Goal: Task Accomplishment & Management: Manage account settings

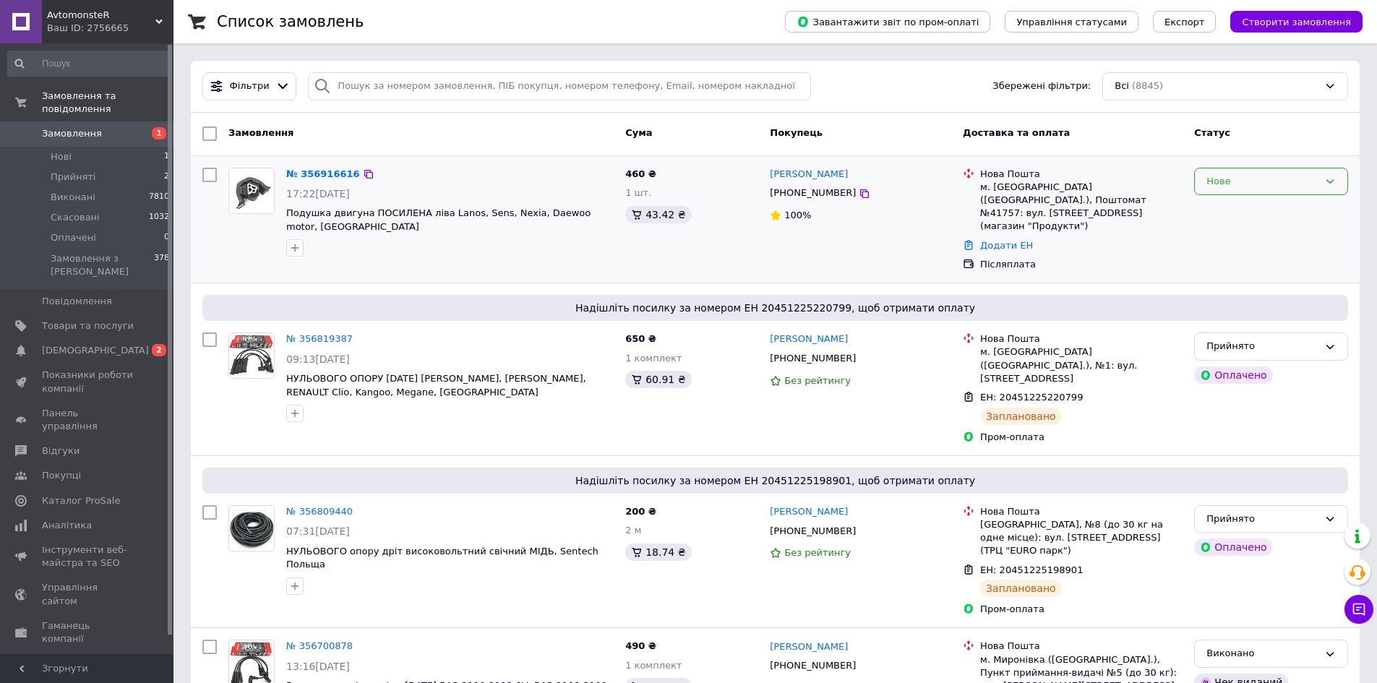
click at [1239, 182] on div "Нове" at bounding box center [1263, 181] width 112 height 15
click at [1236, 212] on li "Прийнято" at bounding box center [1271, 211] width 153 height 27
click at [87, 127] on span "Замовлення" at bounding box center [72, 133] width 60 height 13
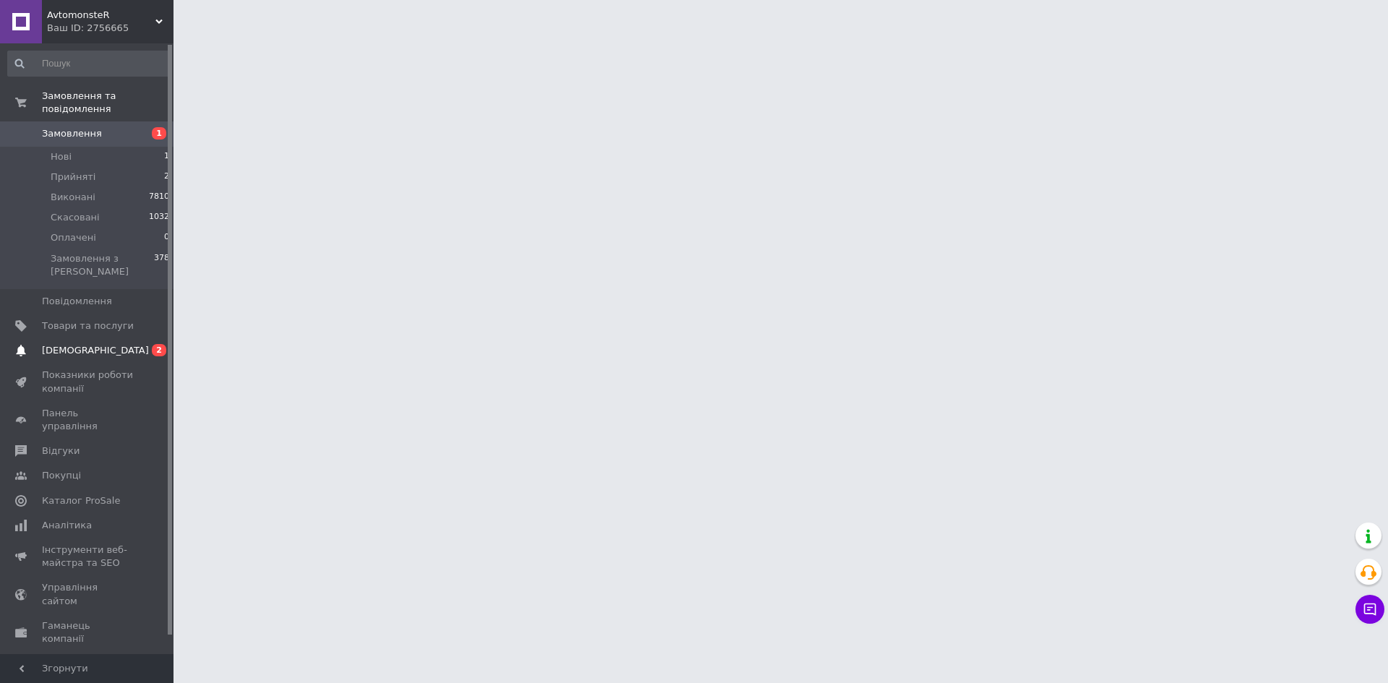
click at [87, 344] on span "[DEMOGRAPHIC_DATA]" at bounding box center [95, 350] width 107 height 13
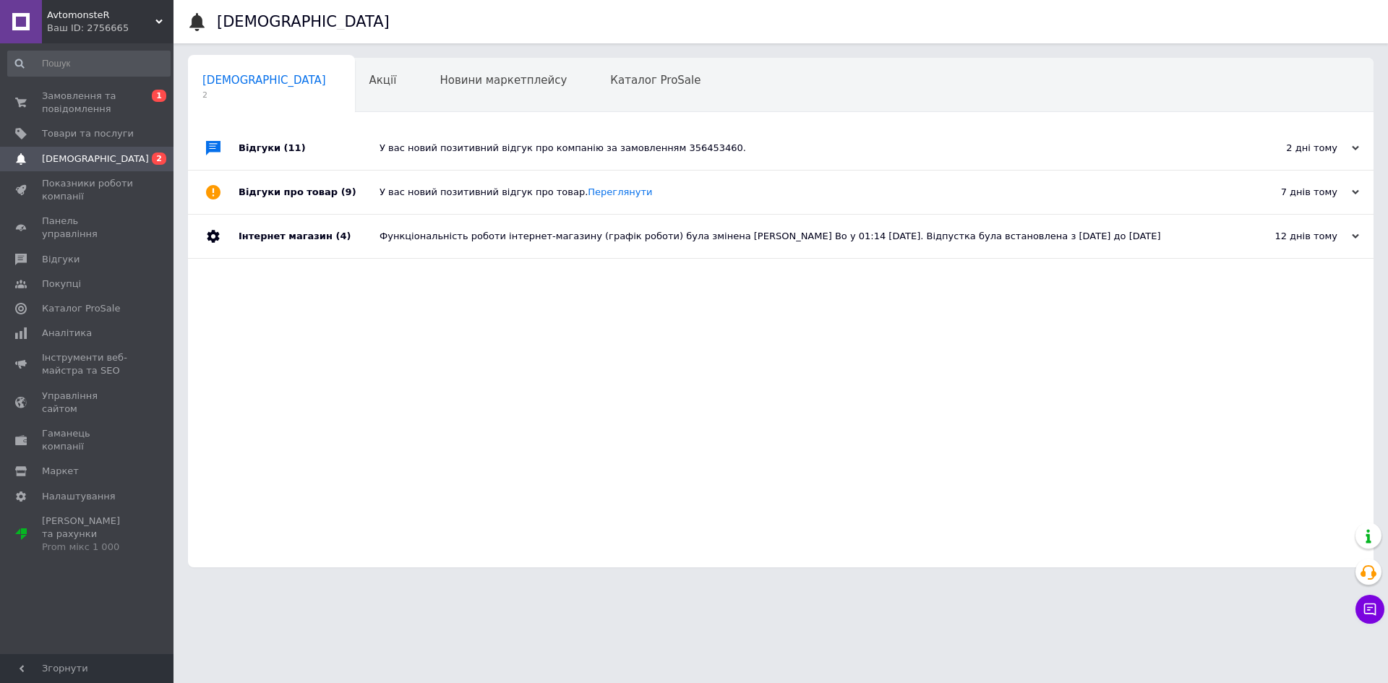
click at [395, 150] on div "У вас новий позитивний відгук про компанію за замовленням 356453460." at bounding box center [797, 148] width 835 height 13
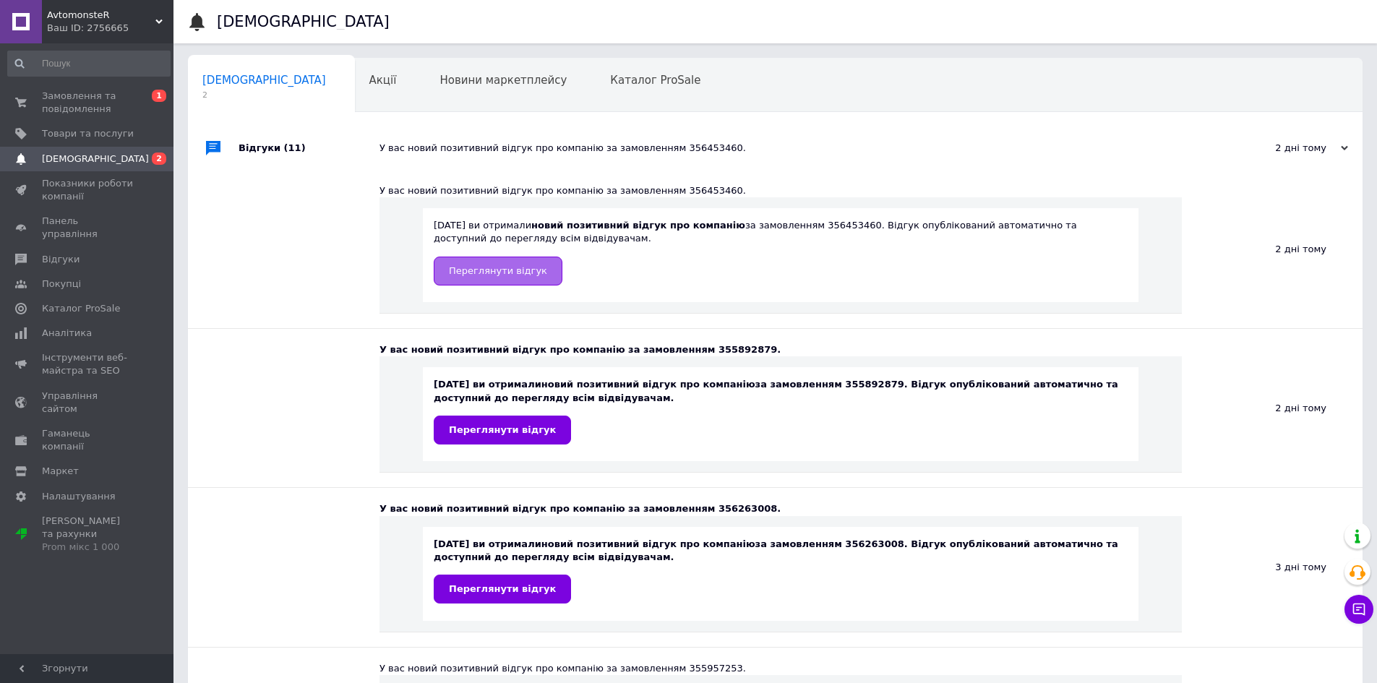
click at [477, 271] on span "Переглянути відгук" at bounding box center [498, 270] width 98 height 11
click at [355, 90] on div "Акції 0" at bounding box center [390, 86] width 71 height 55
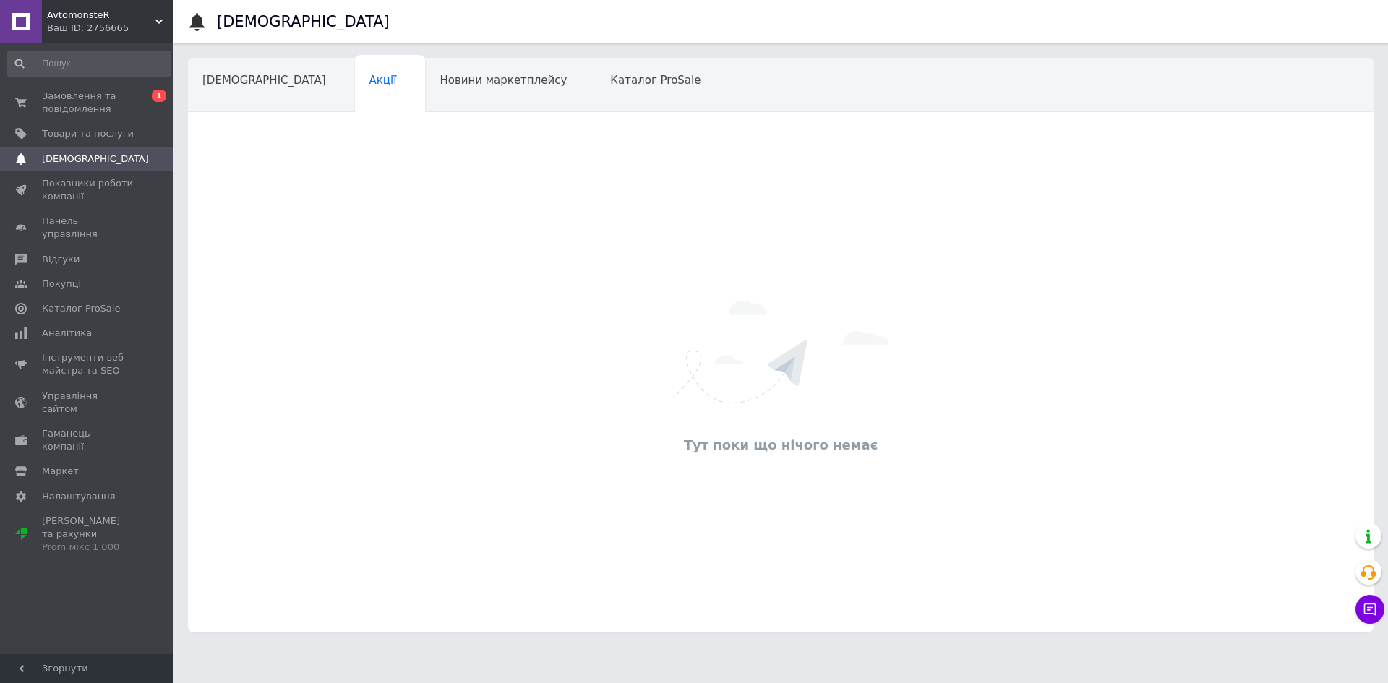
click at [440, 82] on span "Новини маркетплейсу" at bounding box center [503, 80] width 127 height 13
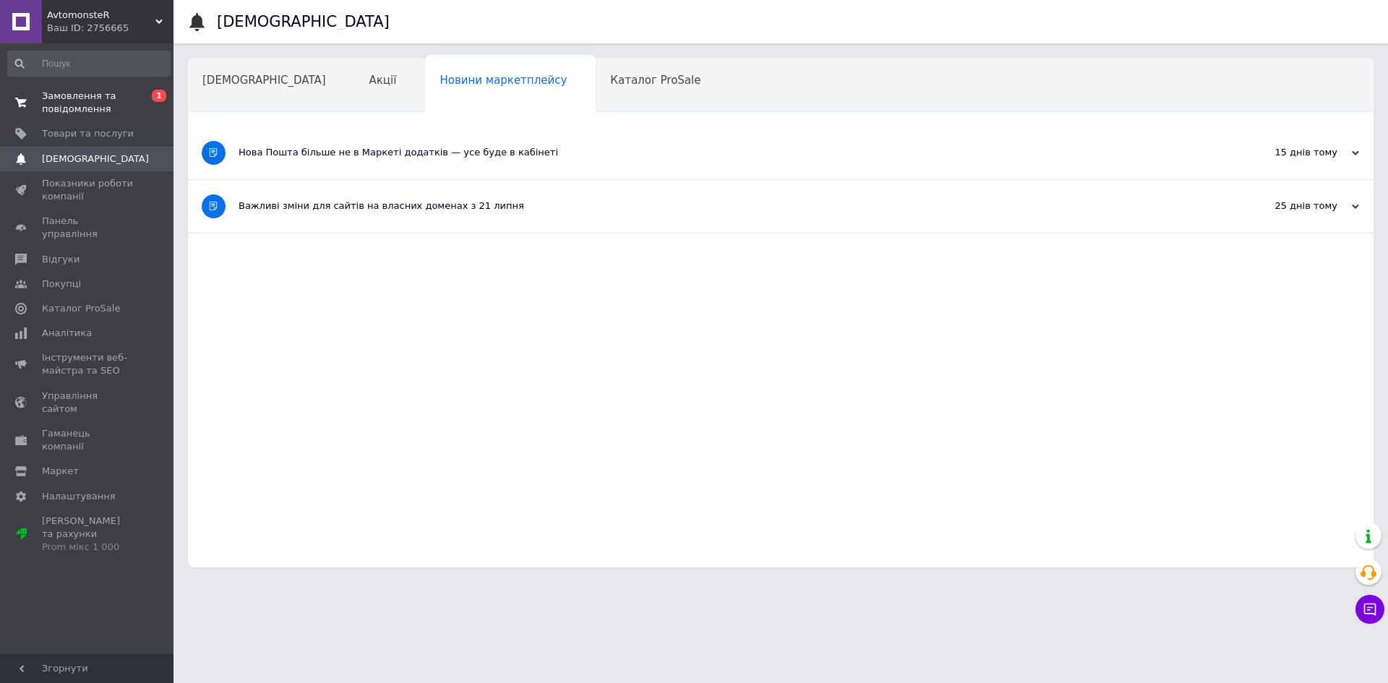
click at [105, 95] on span "Замовлення та повідомлення" at bounding box center [88, 103] width 92 height 26
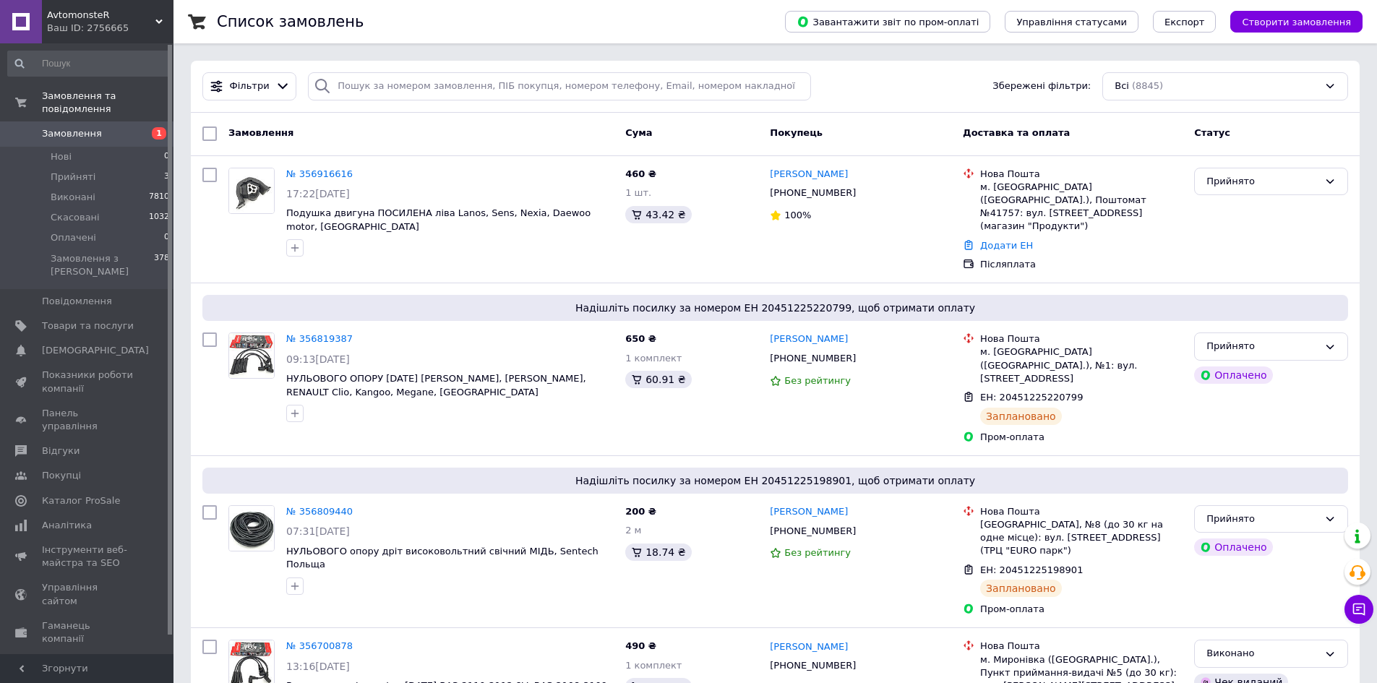
click at [80, 127] on span "Замовлення" at bounding box center [72, 133] width 60 height 13
click at [72, 147] on li "Нові 0" at bounding box center [89, 157] width 178 height 20
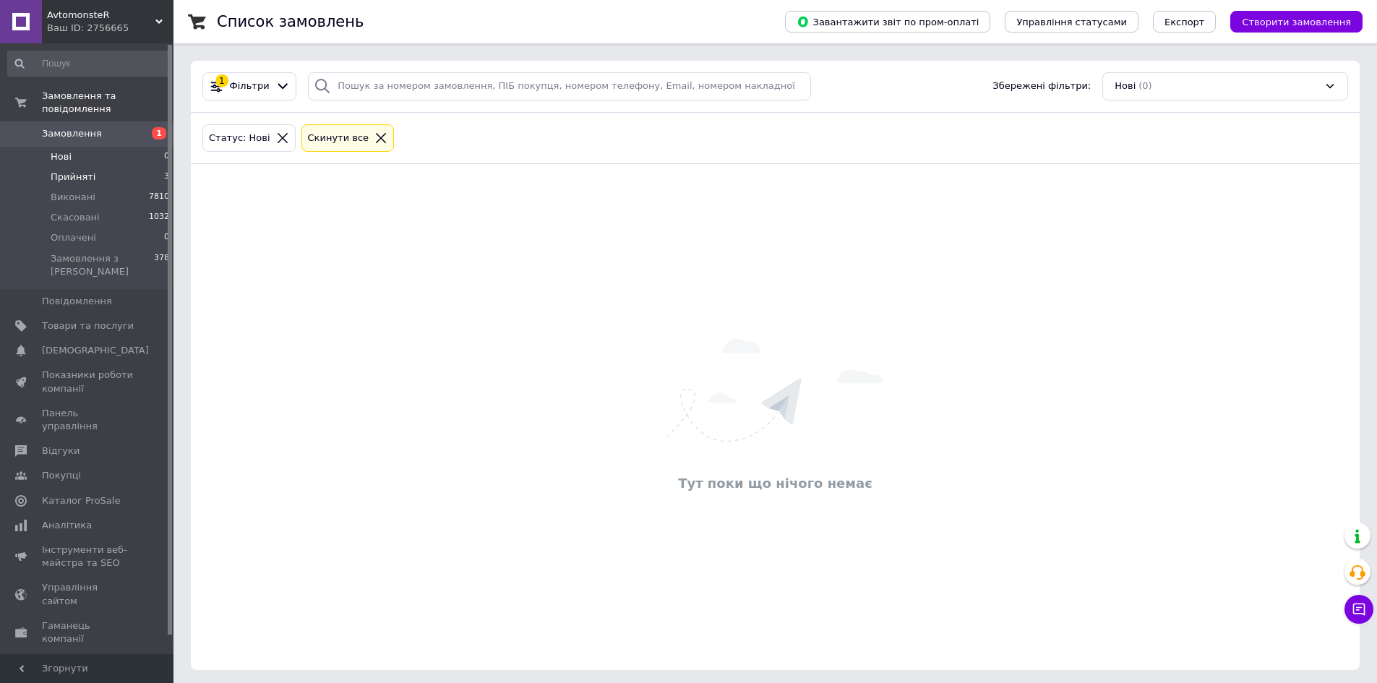
click at [74, 171] on span "Прийняті" at bounding box center [73, 177] width 45 height 13
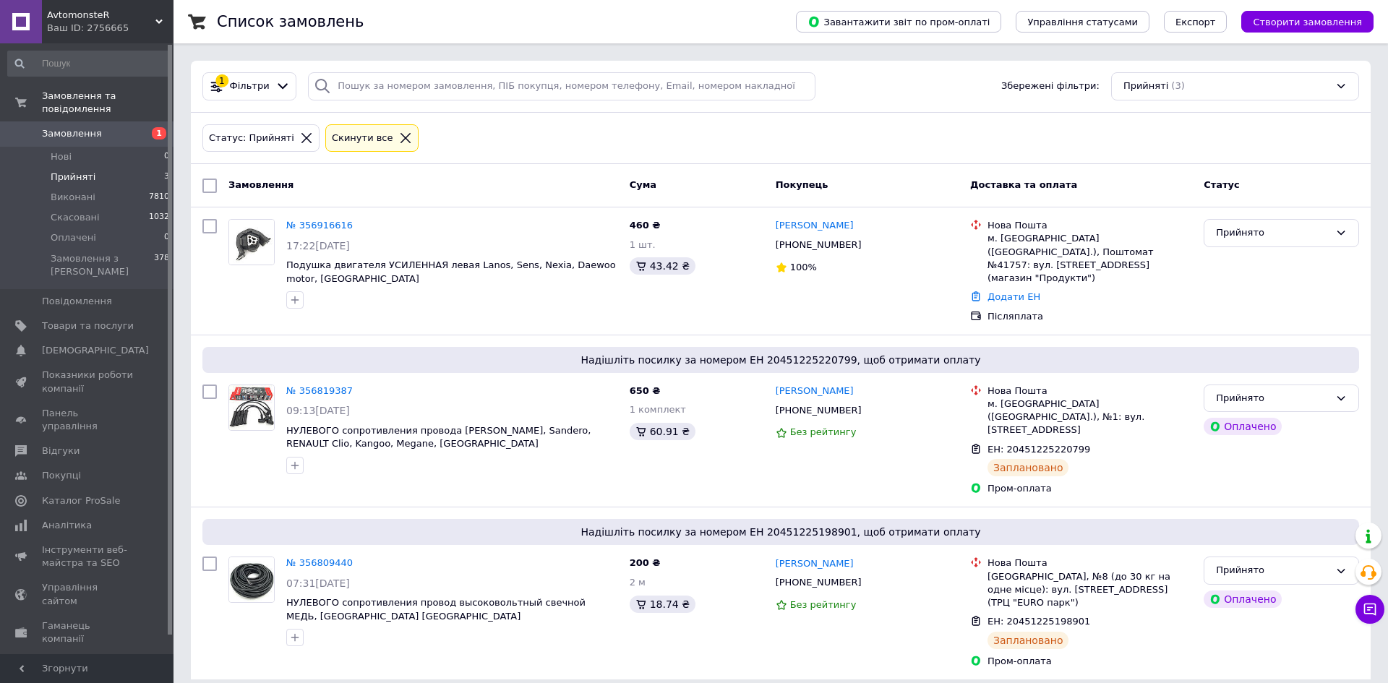
click at [399, 140] on icon at bounding box center [405, 138] width 13 height 13
